Goal: Transaction & Acquisition: Subscribe to service/newsletter

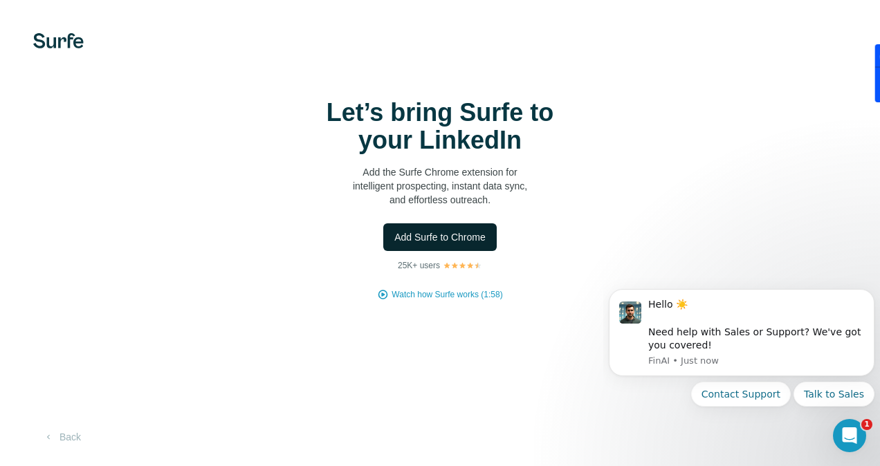
click at [435, 231] on span "Add Surfe to Chrome" at bounding box center [439, 237] width 91 height 14
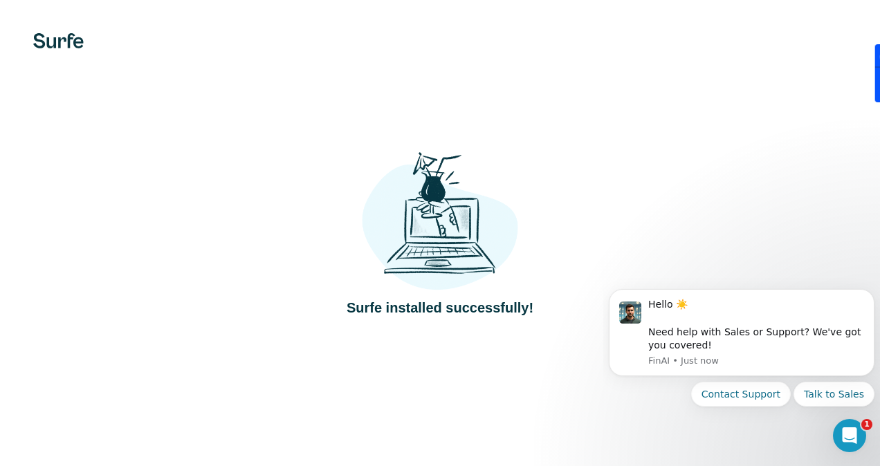
click at [675, 194] on div "Surfe installed successfully!" at bounding box center [440, 234] width 825 height 170
